Goal: Find specific page/section: Find specific page/section

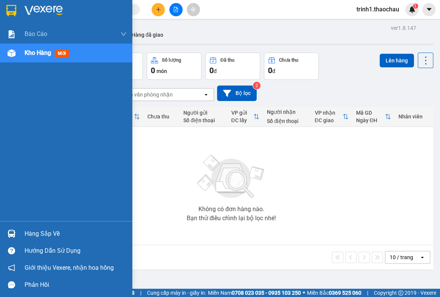
click at [31, 232] on div "Hàng sắp về" at bounding box center [76, 233] width 102 height 11
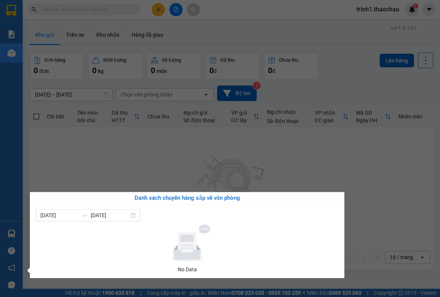
click at [405, 236] on section "Kết quả tìm kiếm ( 0 ) Bộ lọc No Data trinh1.thaochau 1 Báo cáo Báo cáo dòng ti…" at bounding box center [220, 148] width 440 height 297
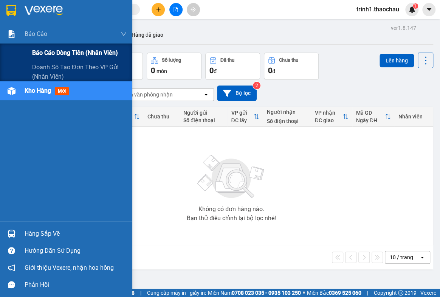
click at [47, 52] on span "Báo cáo dòng tiền (nhân viên)" at bounding box center [75, 52] width 86 height 9
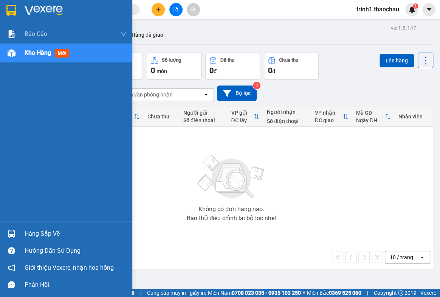
click at [30, 237] on div "Hàng sắp về" at bounding box center [76, 233] width 102 height 11
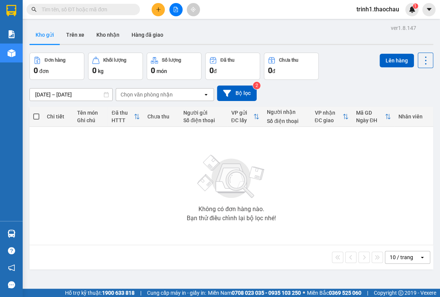
click at [121, 70] on section "Kết quả tìm kiếm ( 0 ) Bộ lọc No Data trinh1.thaochau 1 Báo cáo Báo cáo dòng ti…" at bounding box center [220, 148] width 440 height 297
click at [101, 36] on button "Kho nhận" at bounding box center [107, 35] width 35 height 18
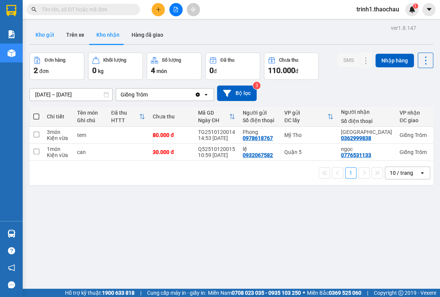
click at [41, 40] on button "Kho gửi" at bounding box center [44, 35] width 31 height 18
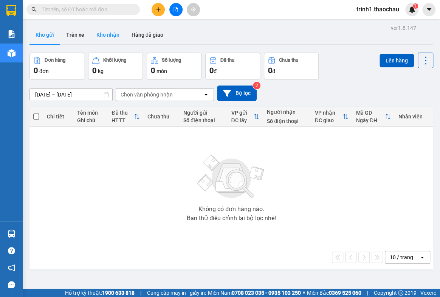
click at [104, 36] on button "Kho nhận" at bounding box center [107, 35] width 35 height 18
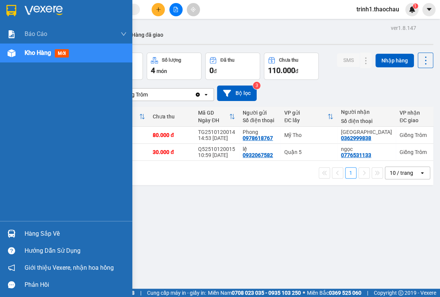
click at [21, 234] on div "Hàng sắp về" at bounding box center [66, 233] width 132 height 17
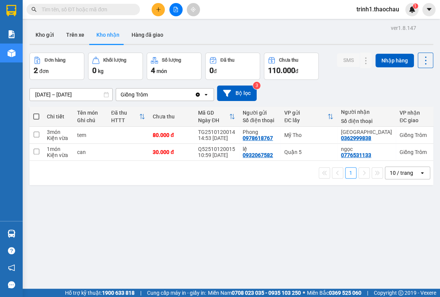
click at [253, 174] on section "Kết quả tìm kiếm ( 0 ) Bộ lọc No Data trinh1.thaochau 1 Báo cáo Báo cáo dòng ti…" at bounding box center [220, 148] width 440 height 297
click at [43, 29] on button "Kho gửi" at bounding box center [44, 35] width 31 height 18
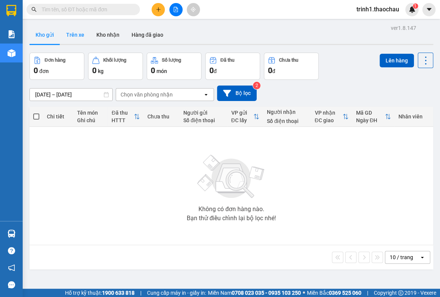
click at [78, 34] on button "Trên xe" at bounding box center [75, 35] width 30 height 18
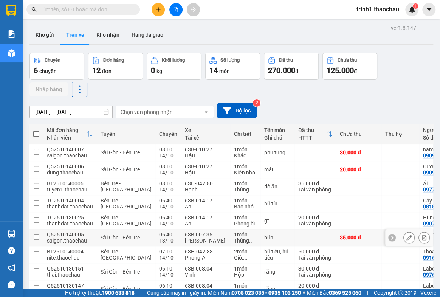
scroll to position [59, 0]
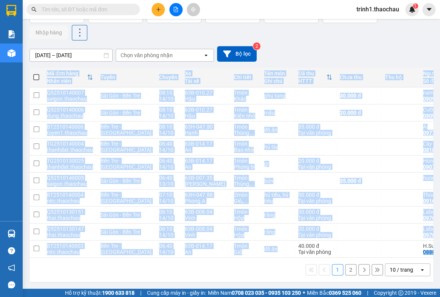
drag, startPoint x: 271, startPoint y: 254, endPoint x: 403, endPoint y: 256, distance: 132.0
click at [403, 256] on div "Mã đơn hàng Nhân viên Tuyến Chuyến Xe Tài xế Chi tiết Tên món Ghi chú Đã thu HT…" at bounding box center [231, 162] width 404 height 190
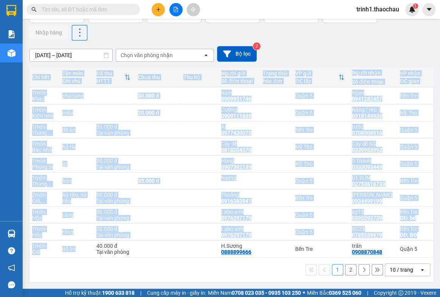
scroll to position [0, 206]
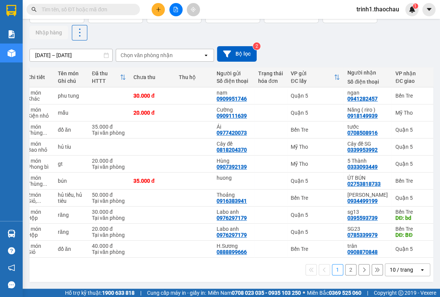
click at [339, 46] on div "[DATE] – [DATE] Press the down arrow key to interact with the calendar and sele…" at bounding box center [231, 54] width 404 height 16
click at [345, 266] on button "2" at bounding box center [350, 269] width 11 height 11
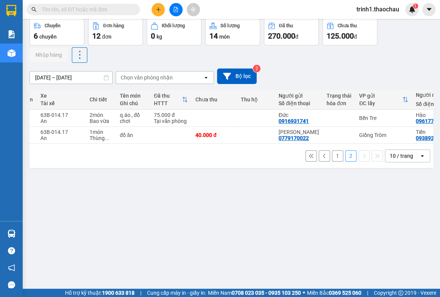
scroll to position [0, 0]
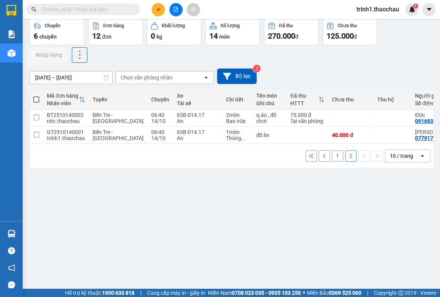
click at [332, 161] on button "1" at bounding box center [337, 155] width 11 height 11
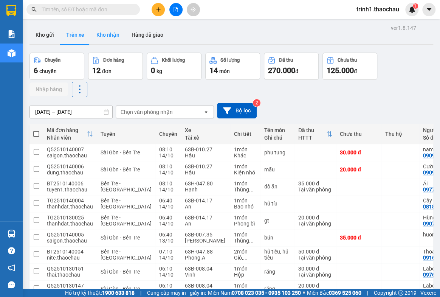
click at [105, 36] on button "Kho nhận" at bounding box center [107, 35] width 35 height 18
type input "[DATE] – [DATE]"
